Goal: Transaction & Acquisition: Purchase product/service

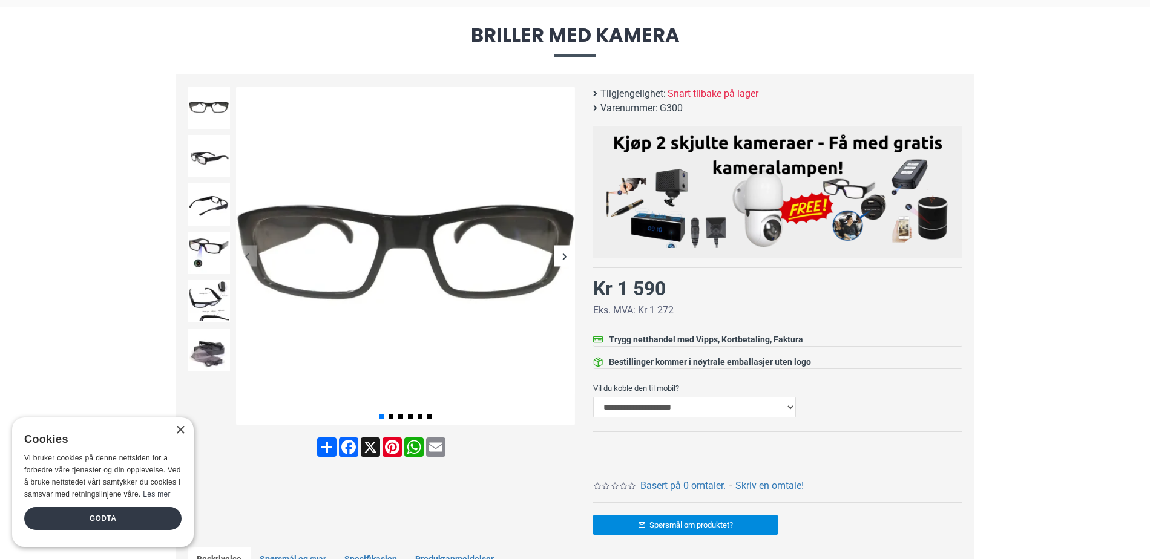
scroll to position [121, 0]
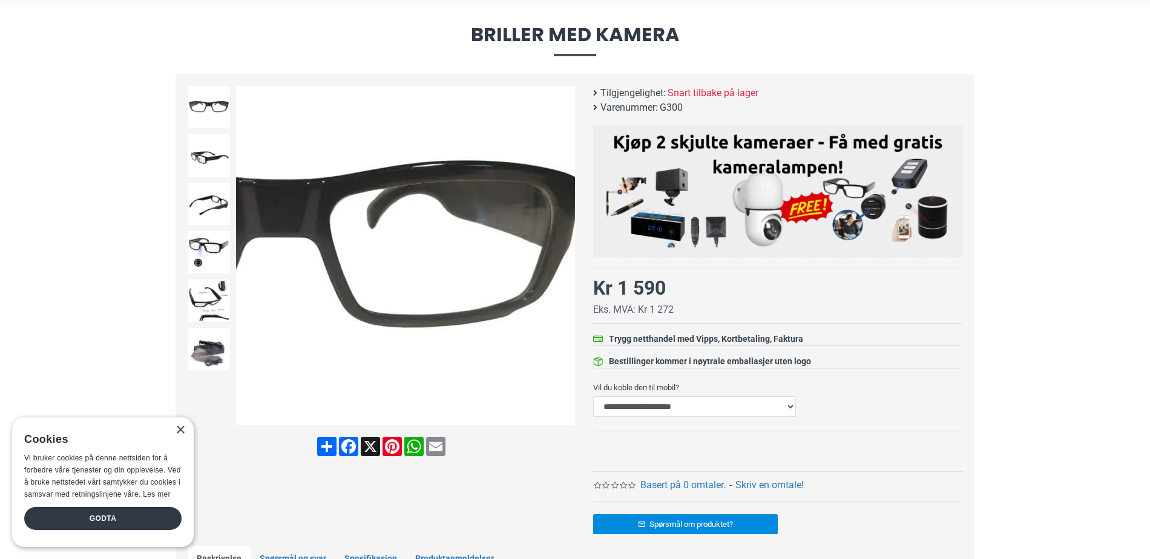
click at [565, 261] on div "Next slide" at bounding box center [564, 255] width 21 height 21
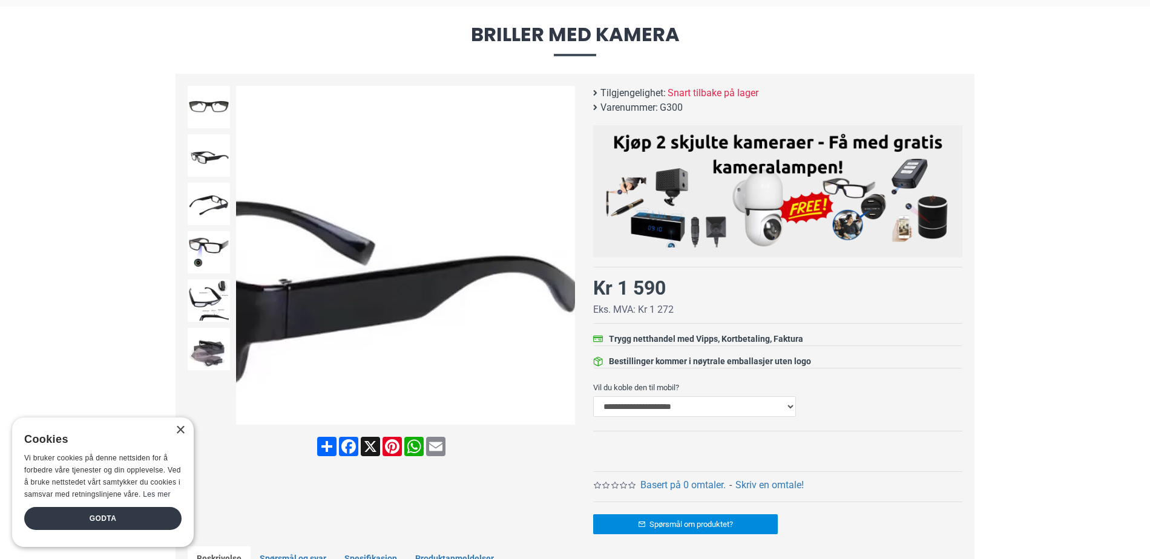
click at [567, 248] on div "Next slide" at bounding box center [564, 255] width 21 height 21
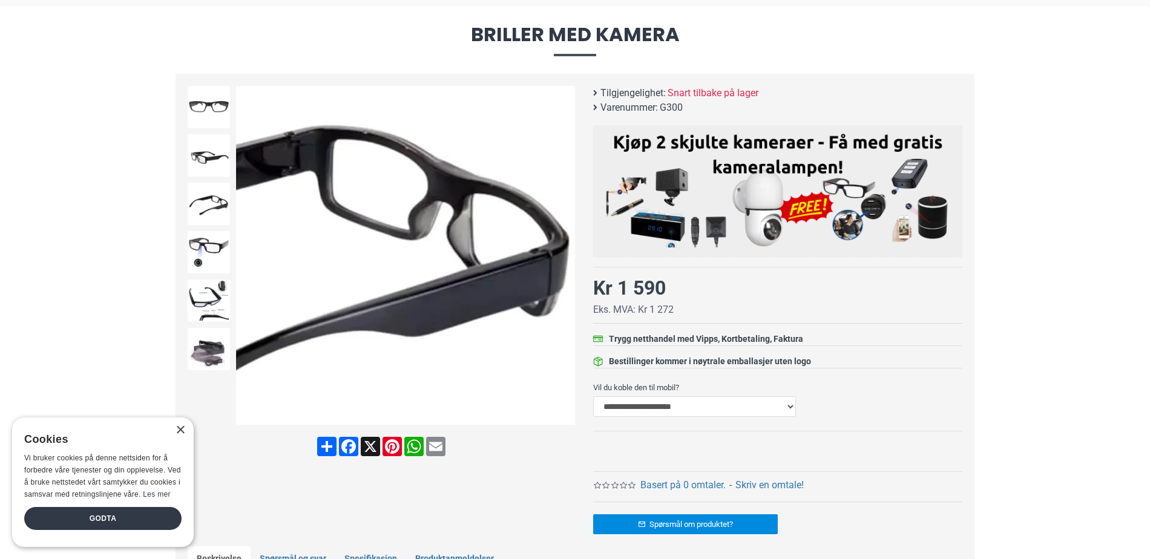
click at [567, 257] on div "Next slide" at bounding box center [564, 255] width 21 height 21
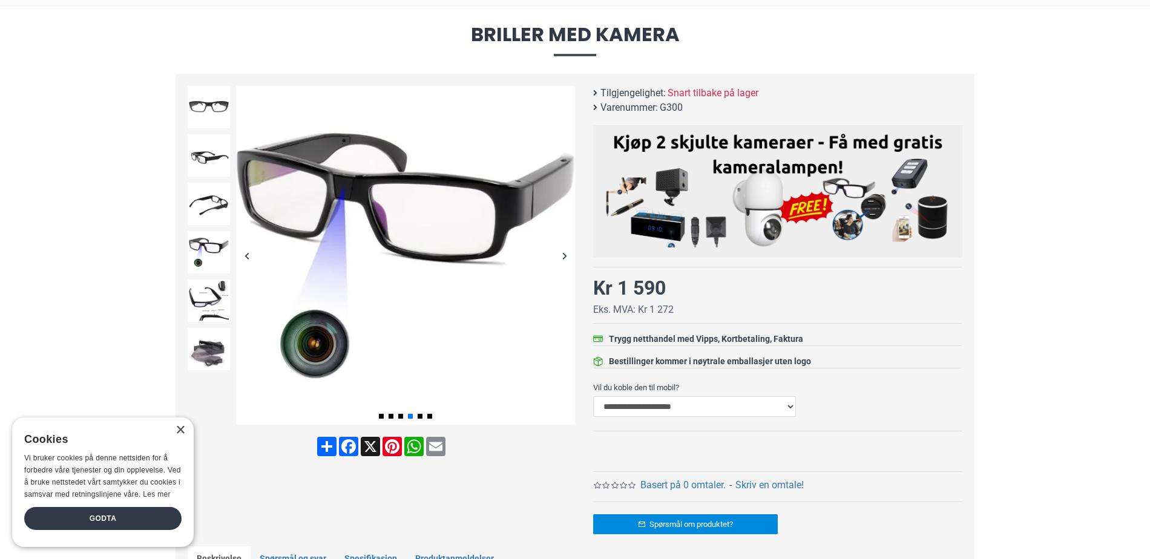
click at [564, 250] on div "Next slide" at bounding box center [564, 255] width 21 height 21
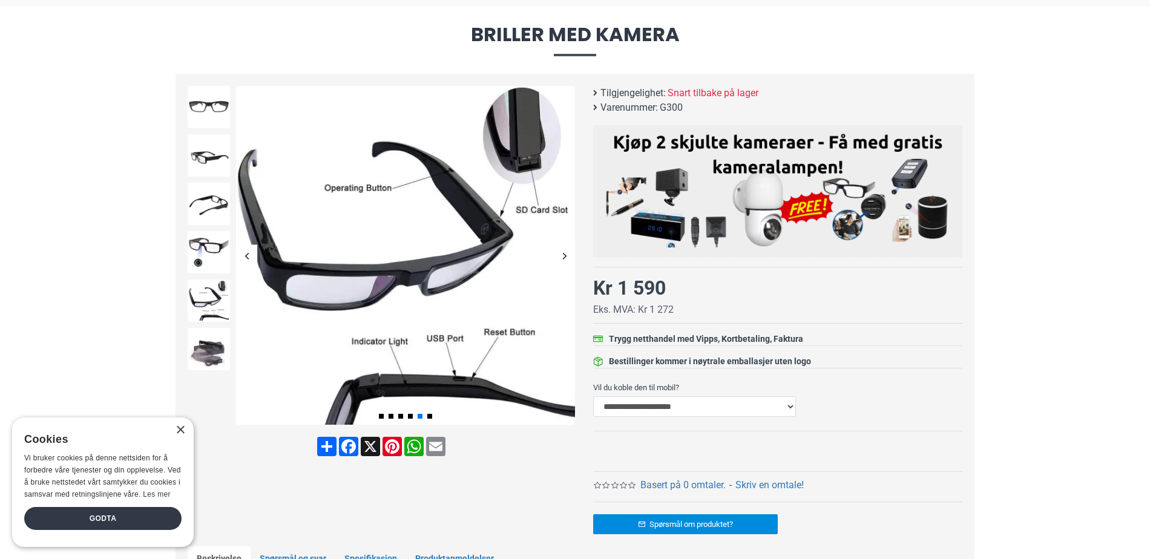
click at [564, 250] on div "Next slide" at bounding box center [564, 255] width 21 height 21
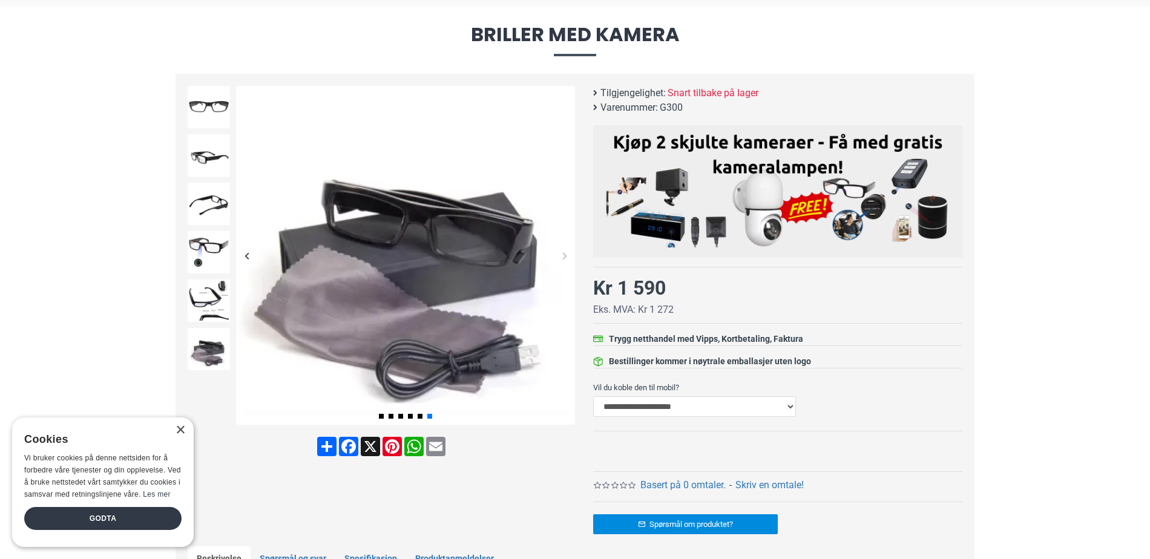
click at [112, 521] on div "Godta" at bounding box center [102, 518] width 157 height 23
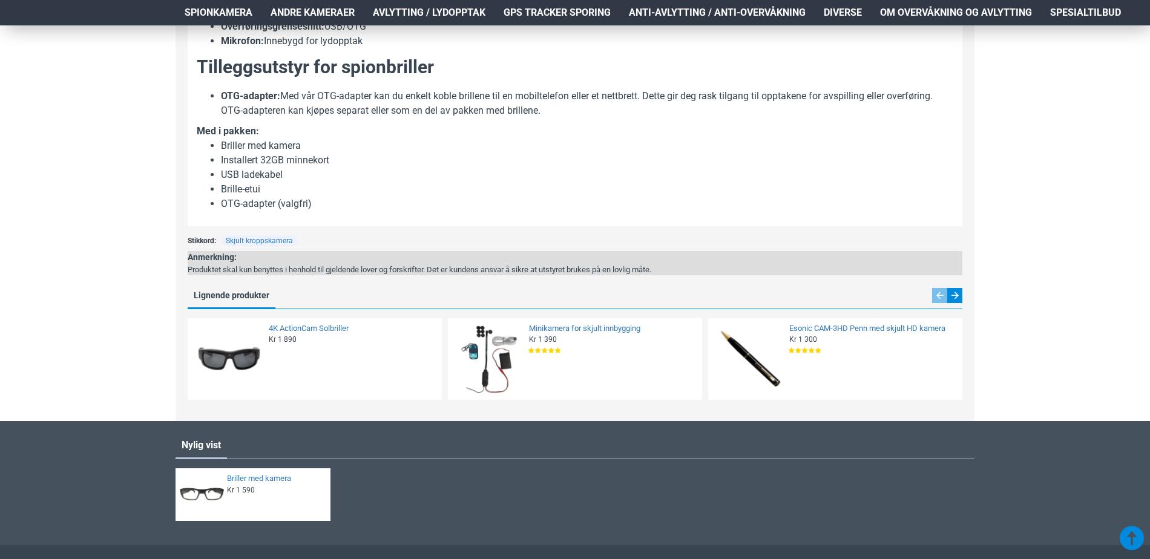
scroll to position [1150, 0]
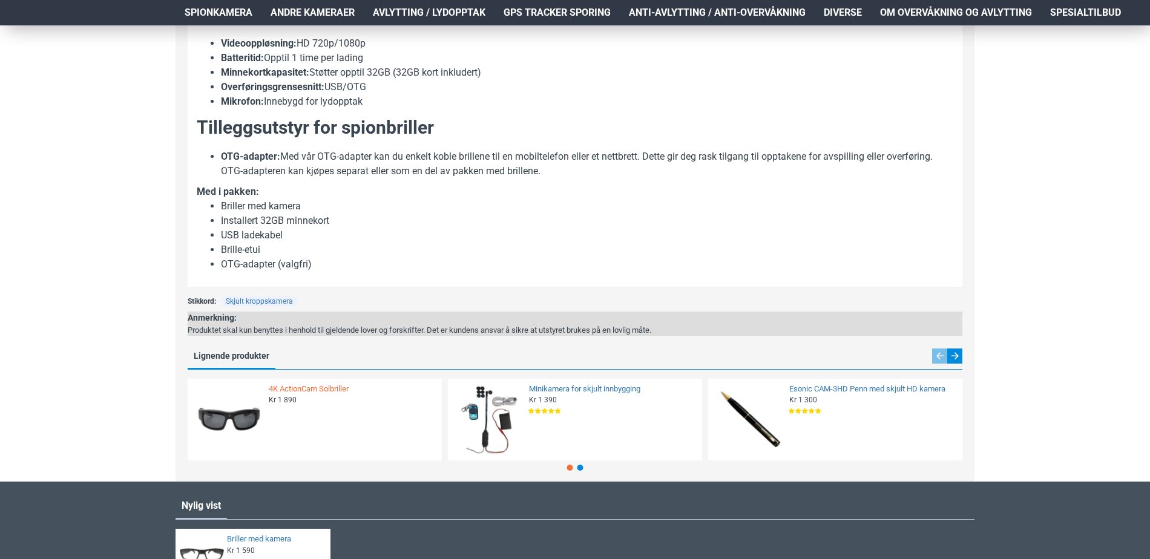
click at [324, 394] on link "4K ActionCam Solbriller" at bounding box center [352, 389] width 166 height 10
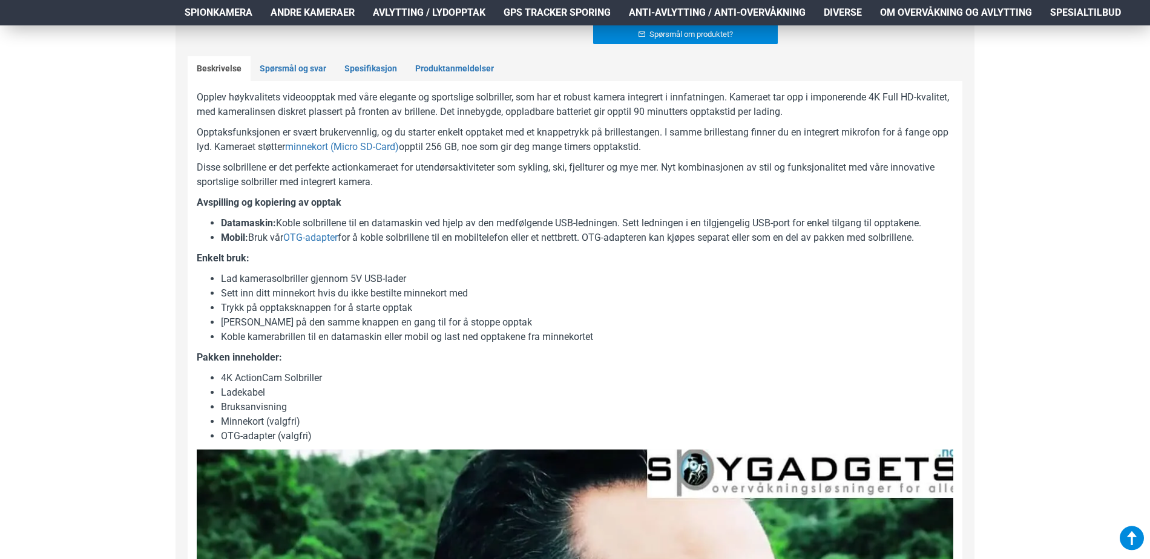
scroll to position [605, 0]
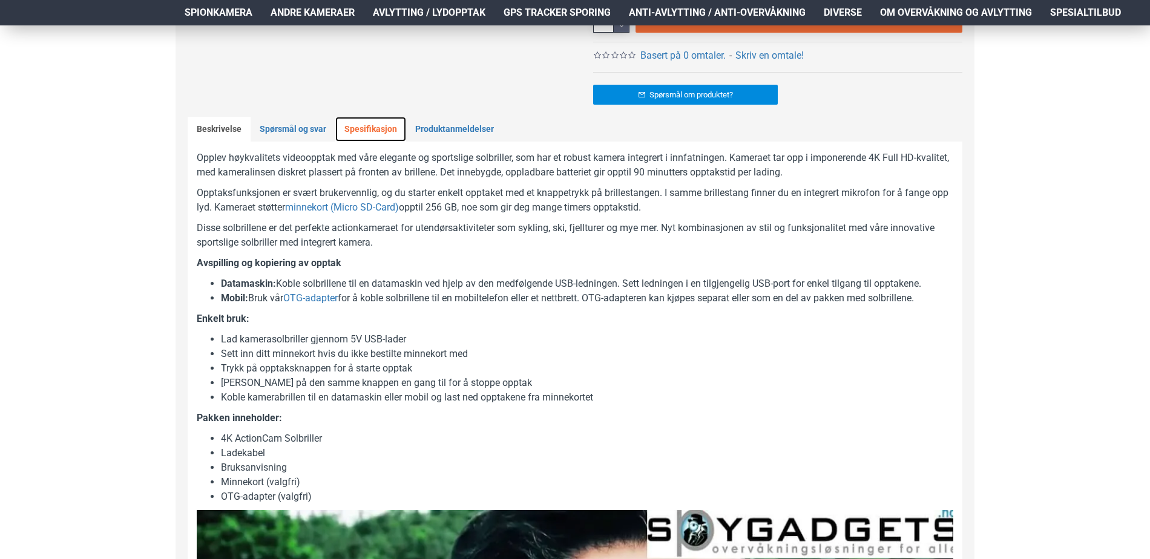
click at [366, 130] on link "Spesifikasjon" at bounding box center [370, 129] width 71 height 25
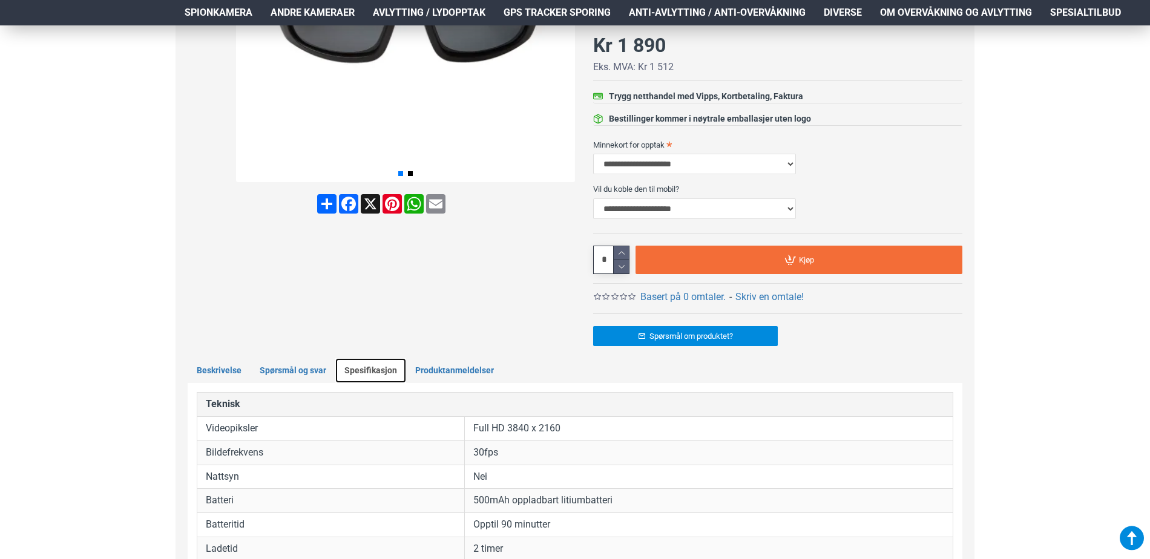
scroll to position [363, 0]
click at [443, 368] on link "Produktanmeldelser" at bounding box center [454, 371] width 97 height 25
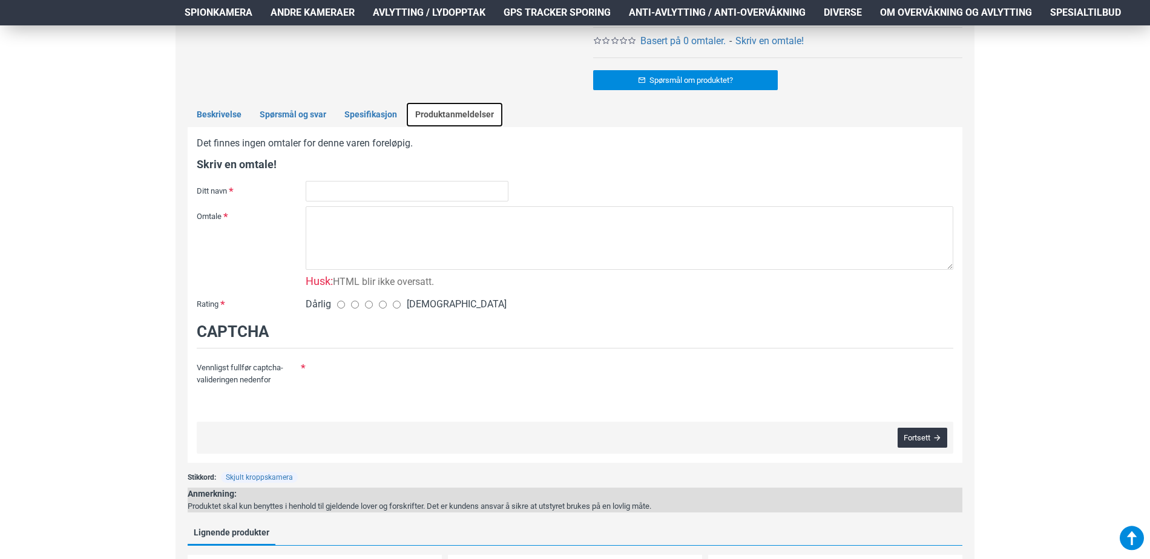
scroll to position [484, 0]
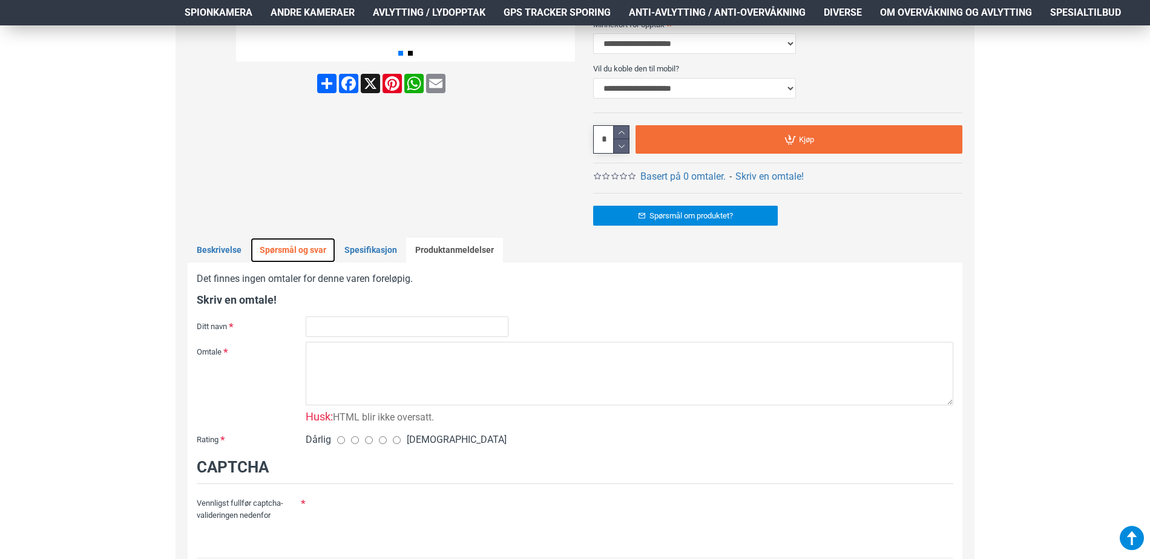
click at [295, 253] on link "Spørsmål og svar" at bounding box center [292, 250] width 85 height 25
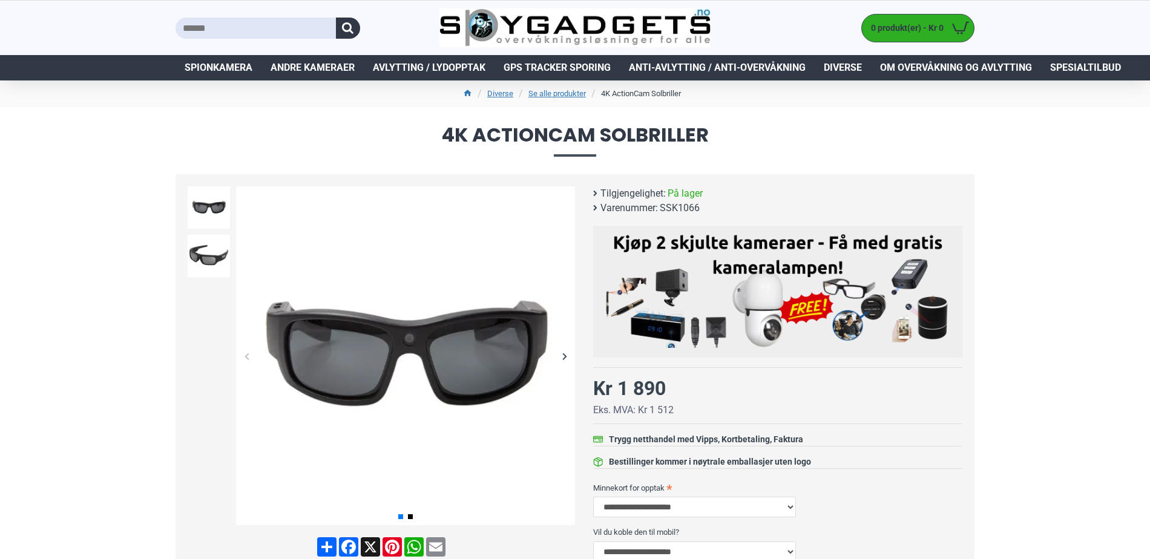
scroll to position [0, 0]
